Goal: Information Seeking & Learning: Learn about a topic

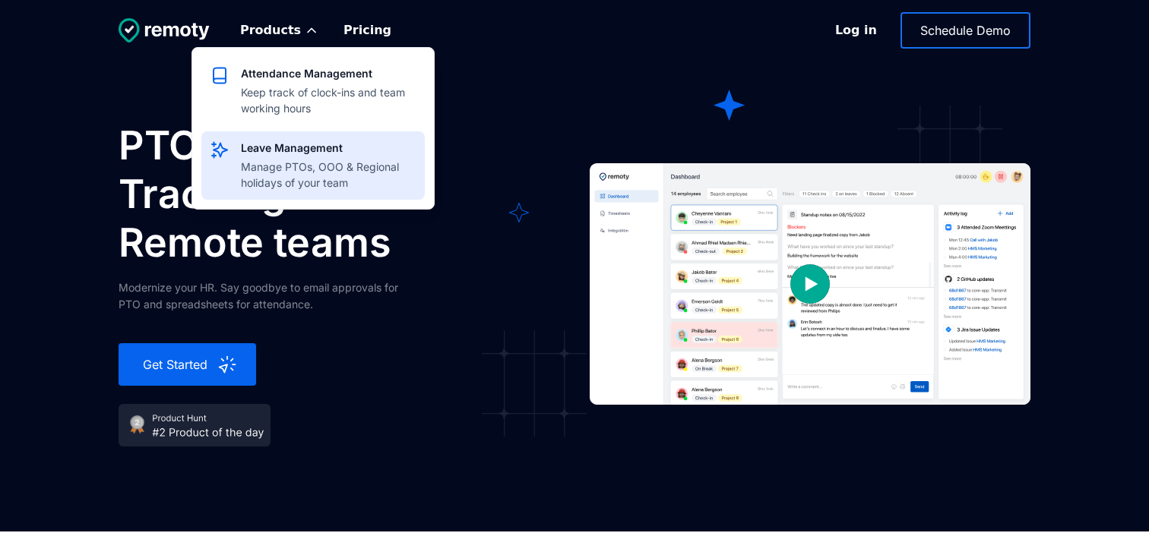
click at [284, 163] on div "Manage PTOs, OOO & Regional holidays of your team" at bounding box center [328, 175] width 175 height 32
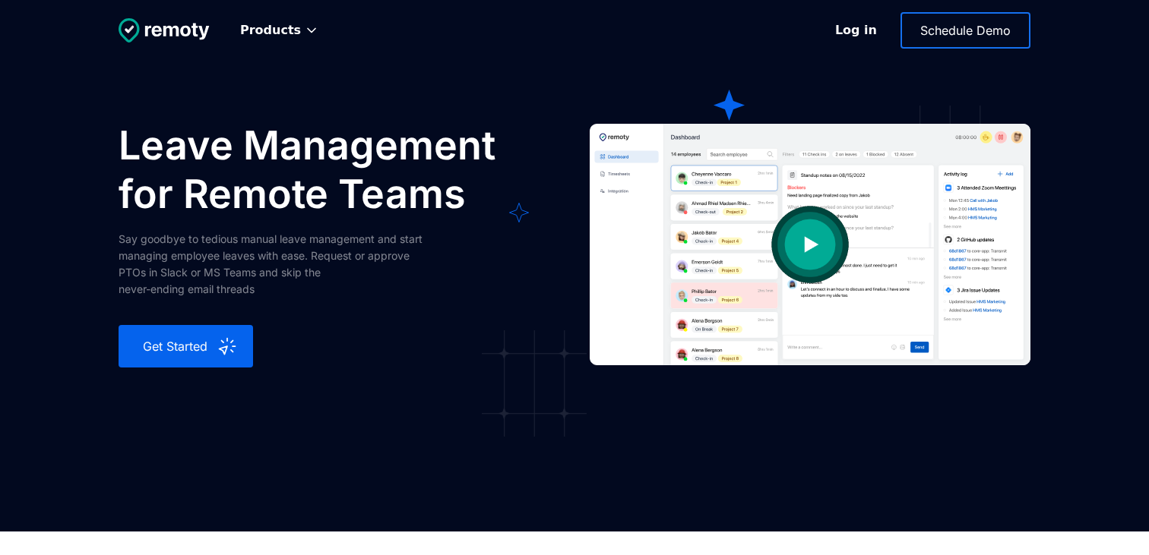
click at [667, 66] on div "Products Attendance Management Keep track of clock-ins and team working hours L…" at bounding box center [574, 266] width 1149 height 532
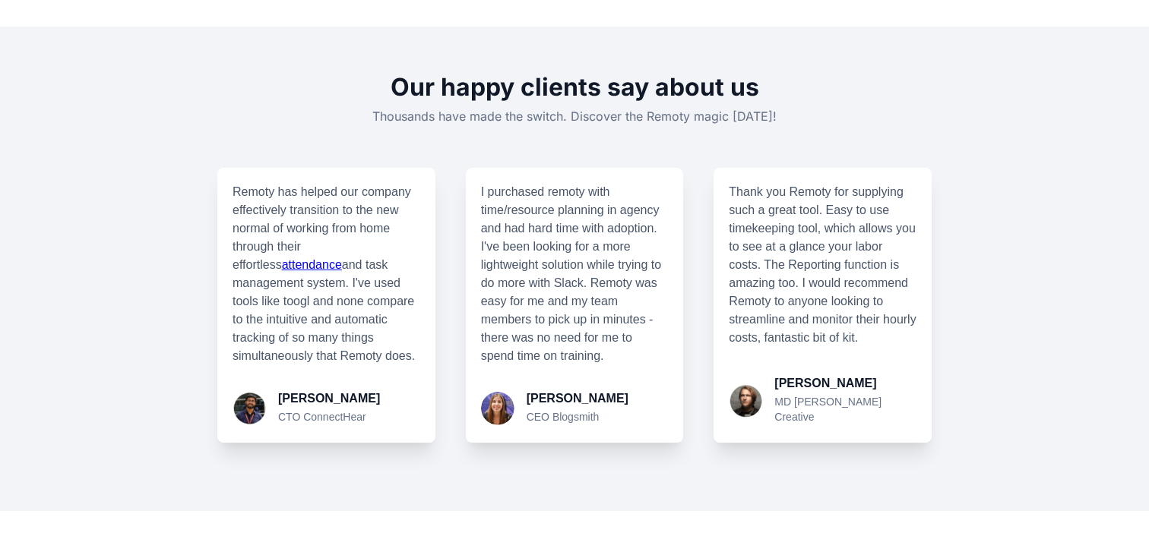
scroll to position [1965, 0]
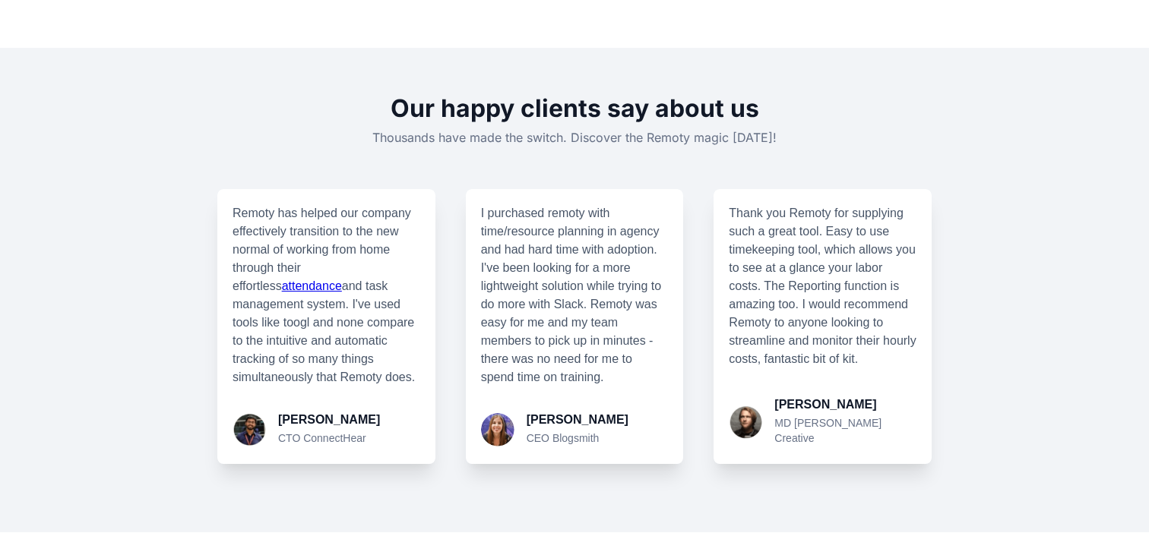
click at [330, 442] on p "CTO ConnectHear" at bounding box center [329, 438] width 102 height 15
click at [561, 435] on p "CEO Blogsmith" at bounding box center [577, 438] width 102 height 15
copy p "Blogsmith"
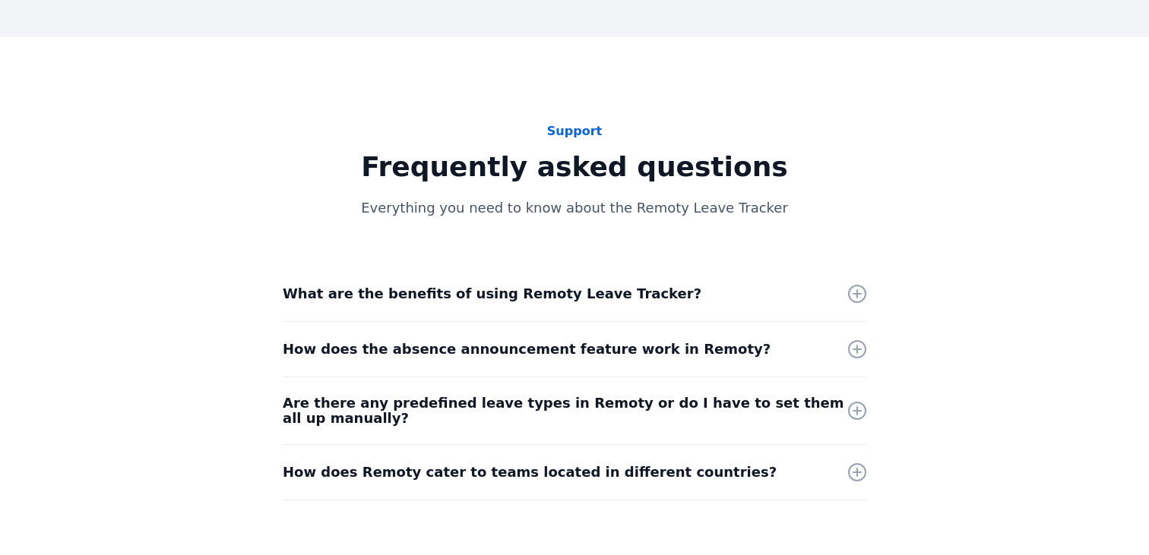
scroll to position [2488, 0]
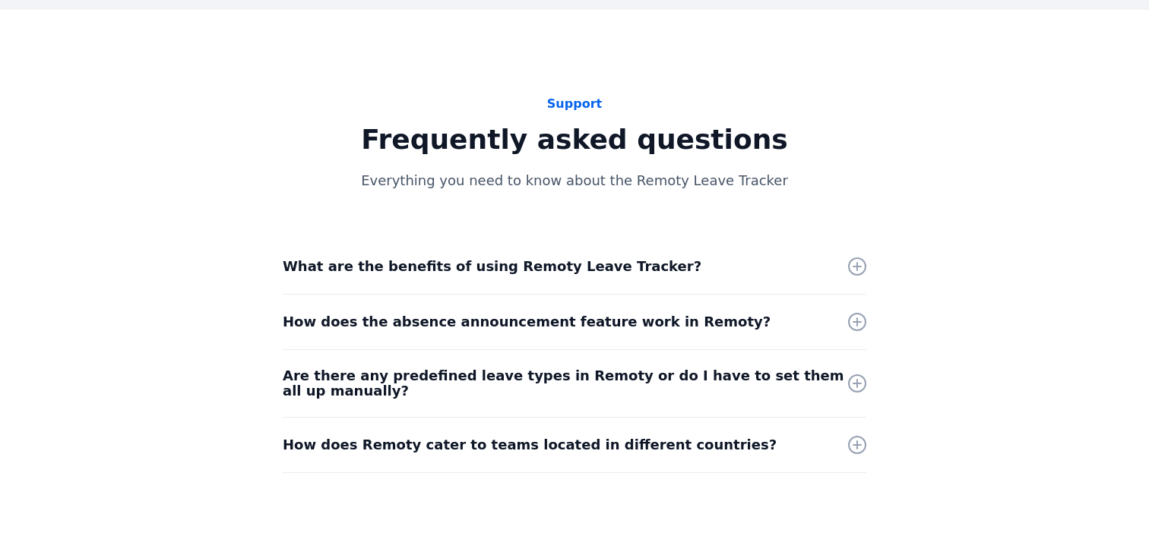
click at [824, 260] on div "What are the benefits of using Remoty Leave Tracker?" at bounding box center [574, 266] width 583 height 55
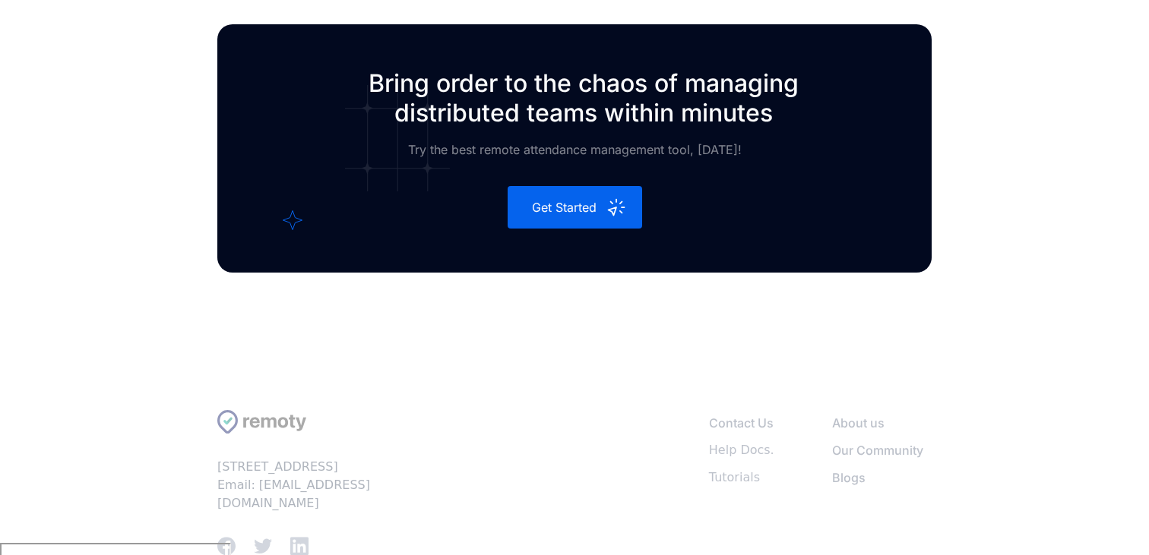
scroll to position [3186, 0]
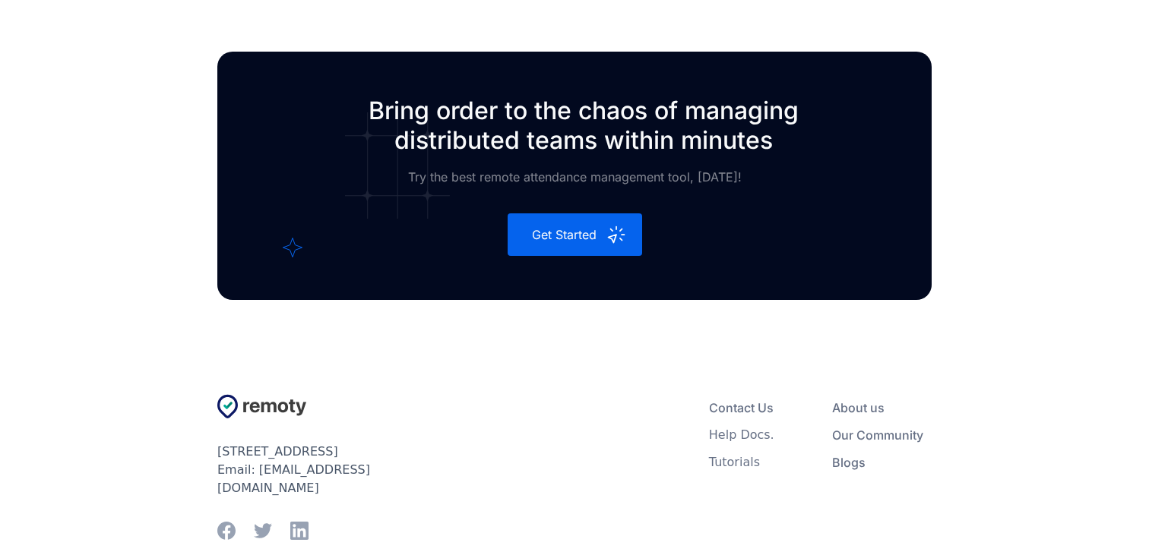
click at [757, 436] on div "Help Docs." at bounding box center [741, 435] width 65 height 15
